Goal: Find contact information: Find contact information

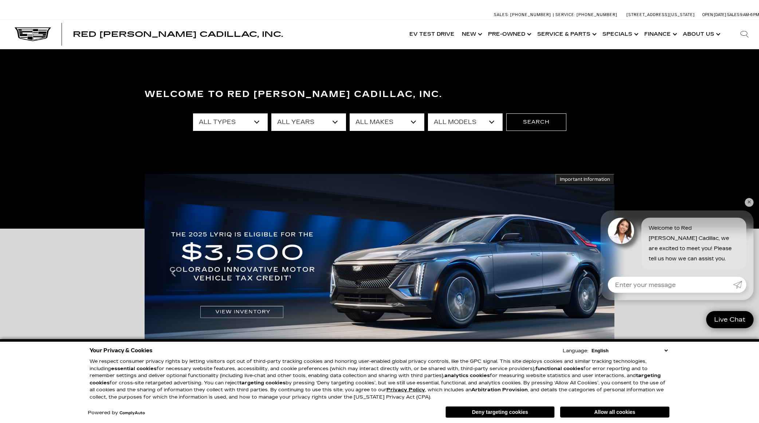
click at [748, 201] on link "✕" at bounding box center [749, 202] width 9 height 9
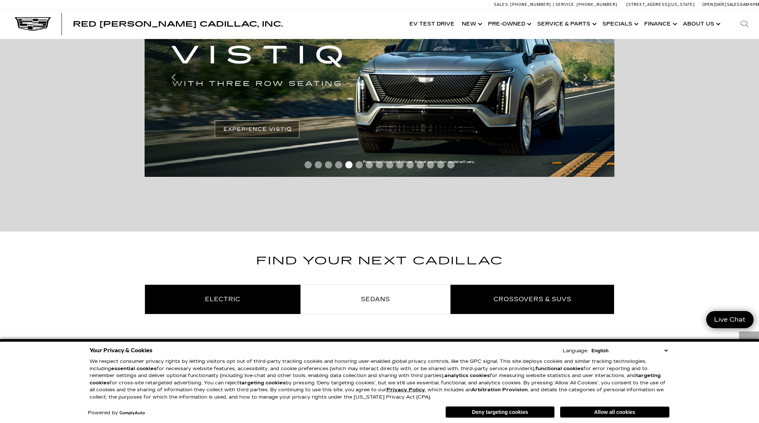
scroll to position [196, 0]
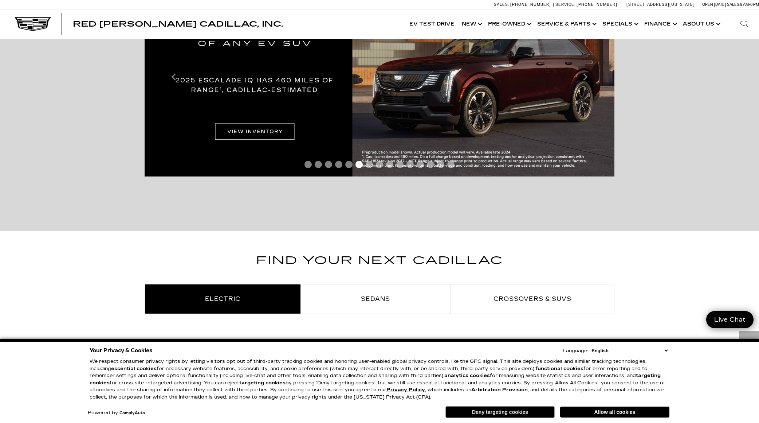
click at [504, 415] on button "Deny targeting cookies" at bounding box center [499, 412] width 109 height 12
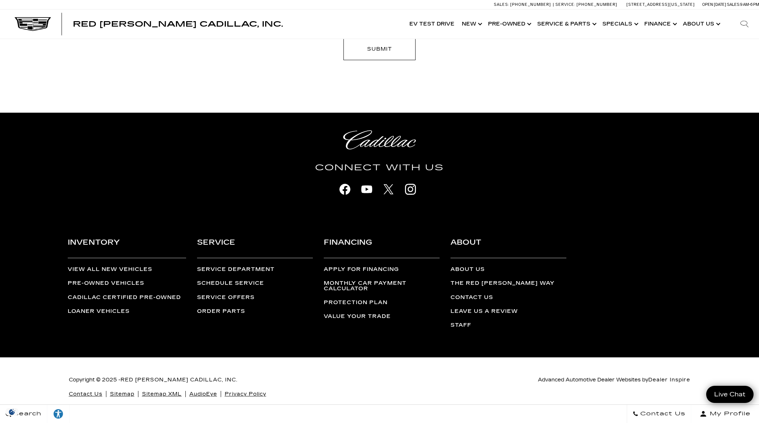
scroll to position [1783, 0]
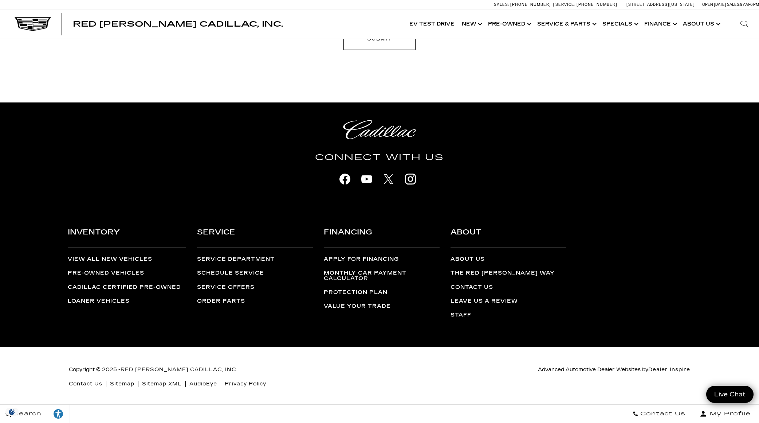
click at [467, 284] on link "Contact Us" at bounding box center [472, 287] width 43 height 6
